Goal: Check status: Check status

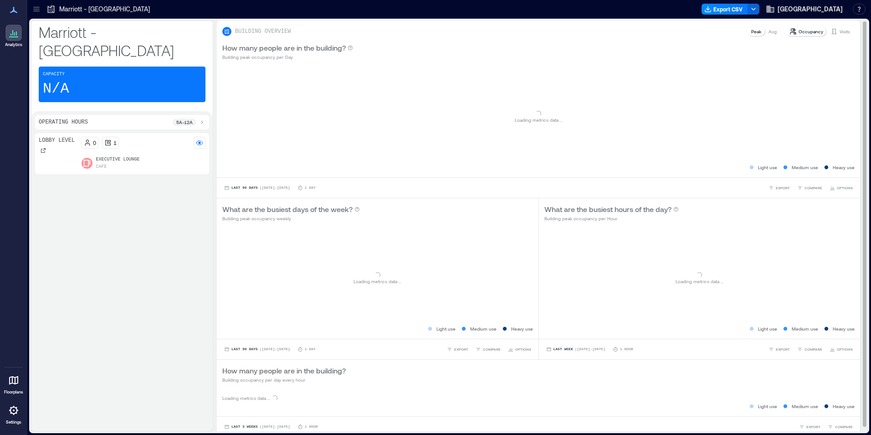
click at [840, 33] on p "Visits" at bounding box center [845, 31] width 10 height 7
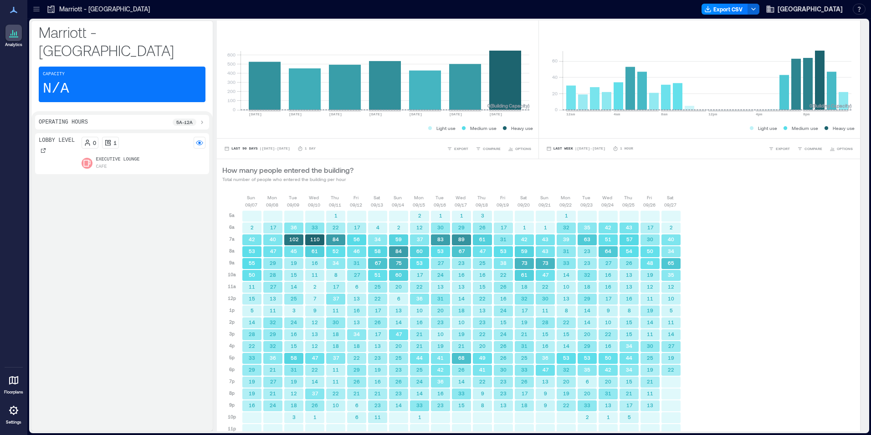
scroll to position [247, 0]
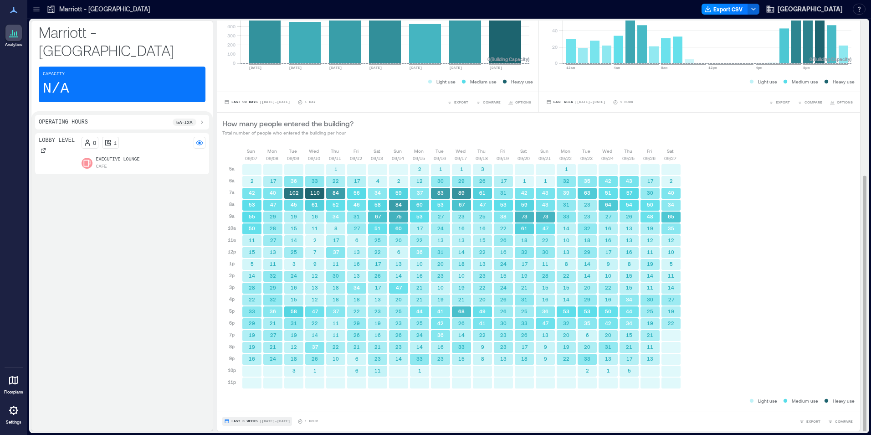
click at [241, 421] on span "Last 3 Weeks" at bounding box center [244, 421] width 26 height 0
click at [251, 408] on button "Custom" at bounding box center [240, 404] width 23 height 11
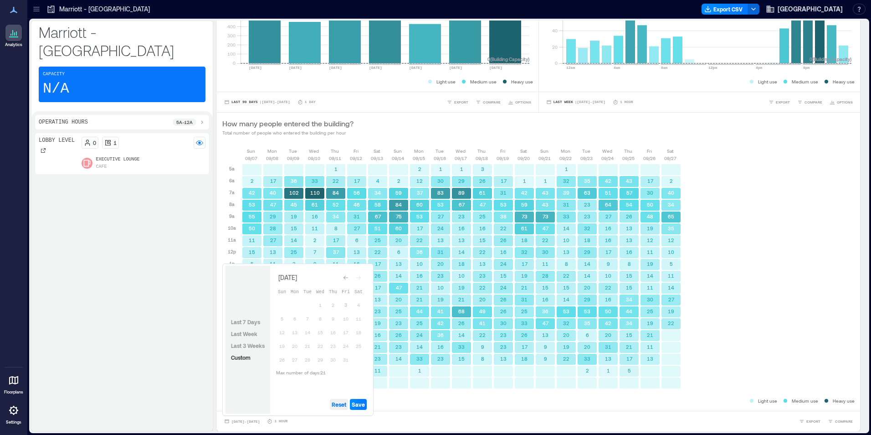
click at [339, 405] on span "Reset" at bounding box center [339, 403] width 15 height 7
click at [346, 306] on button "3" at bounding box center [345, 304] width 13 height 13
click at [330, 305] on button "2" at bounding box center [333, 304] width 13 height 13
click at [318, 304] on button "1" at bounding box center [320, 304] width 13 height 13
click at [319, 304] on button "1" at bounding box center [320, 304] width 13 height 13
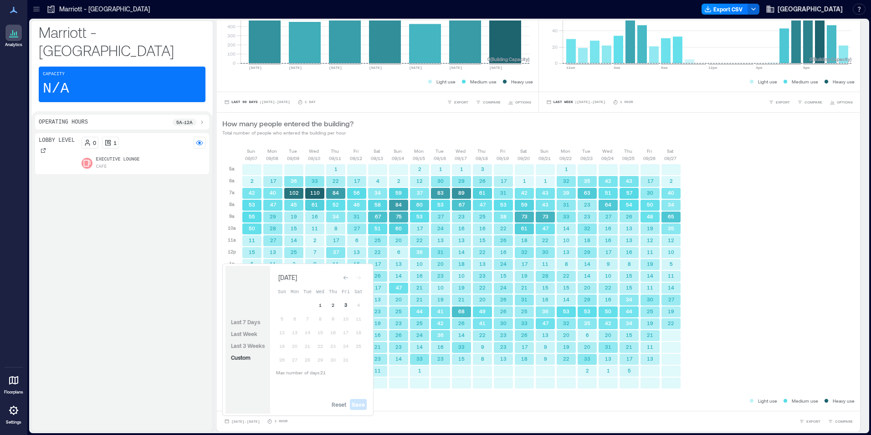
click at [343, 303] on button "3" at bounding box center [345, 304] width 13 height 13
click at [338, 307] on button "2" at bounding box center [333, 304] width 13 height 13
click at [359, 403] on span "Save" at bounding box center [358, 403] width 13 height 7
